Goal: Information Seeking & Learning: Learn about a topic

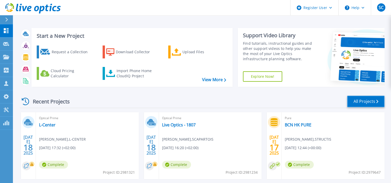
click at [365, 103] on link "All Projects" at bounding box center [365, 102] width 37 height 12
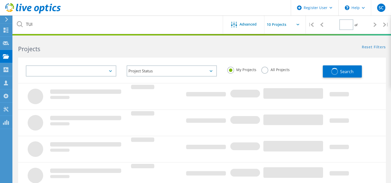
type input "1"
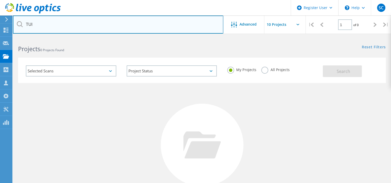
drag, startPoint x: 39, startPoint y: 25, endPoint x: 22, endPoint y: 20, distance: 17.3
click at [22, 20] on input "TUI" at bounding box center [118, 25] width 210 height 18
type input "elior"
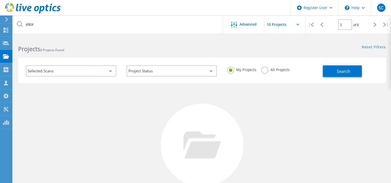
click at [264, 71] on label "All Projects" at bounding box center [275, 69] width 28 height 5
click at [0, 0] on input "All Projects" at bounding box center [0, 0] width 0 height 0
click at [338, 70] on span "Search" at bounding box center [343, 72] width 13 height 6
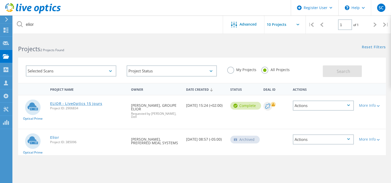
click at [72, 104] on link "ELIOR - LiveOptics 15 jours" at bounding box center [76, 104] width 52 height 4
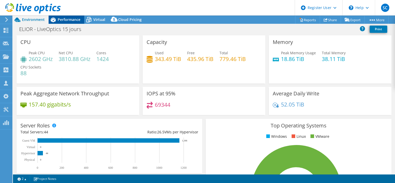
click at [64, 18] on span "Performance" at bounding box center [69, 19] width 23 height 5
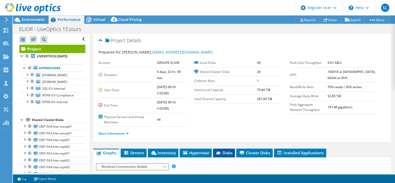
click at [219, 152] on icon at bounding box center [218, 153] width 4 height 3
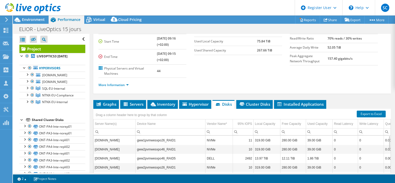
scroll to position [52, 0]
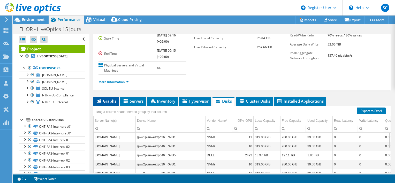
click at [104, 98] on span "Graphs" at bounding box center [106, 100] width 20 height 5
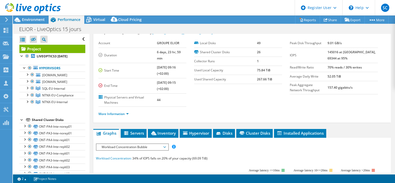
scroll to position [0, 0]
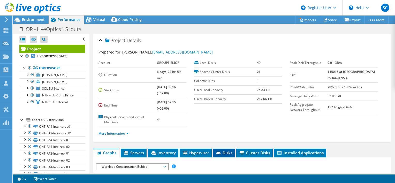
click at [225, 150] on span "Disks" at bounding box center [224, 152] width 17 height 5
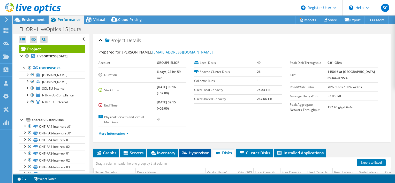
click at [198, 150] on span "Hypervisor" at bounding box center [195, 152] width 27 height 5
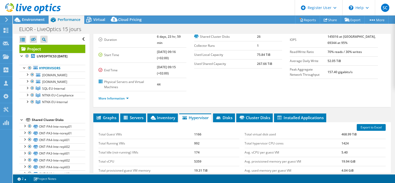
scroll to position [37, 0]
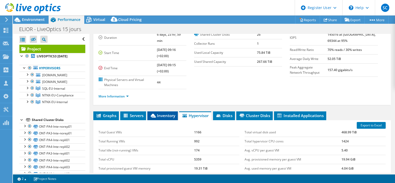
click at [164, 113] on span "Inventory" at bounding box center [162, 115] width 25 height 5
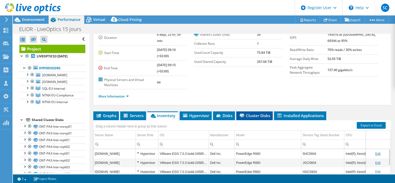
click at [253, 112] on li "Cluster Disks" at bounding box center [254, 115] width 36 height 9
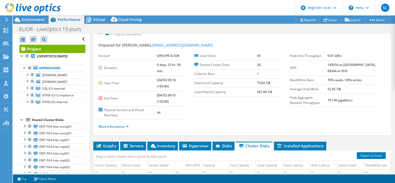
scroll to position [1, 0]
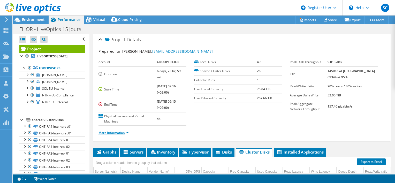
click at [125, 131] on link "More Information" at bounding box center [113, 133] width 30 height 4
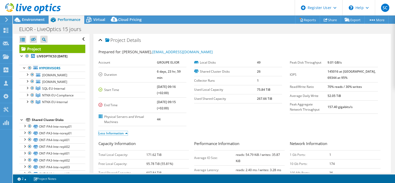
scroll to position [0, 0]
